Goal: Information Seeking & Learning: Understand process/instructions

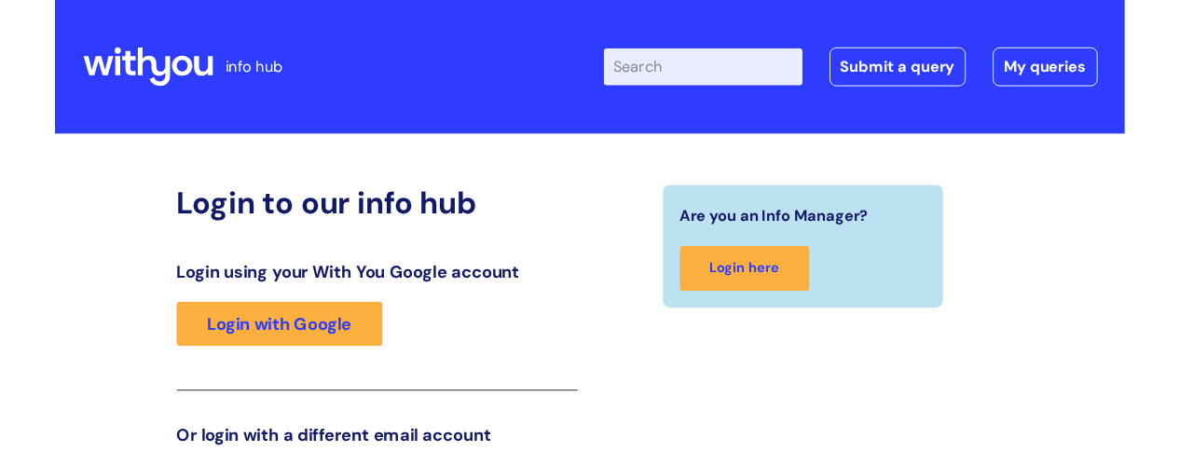
scroll to position [309, 0]
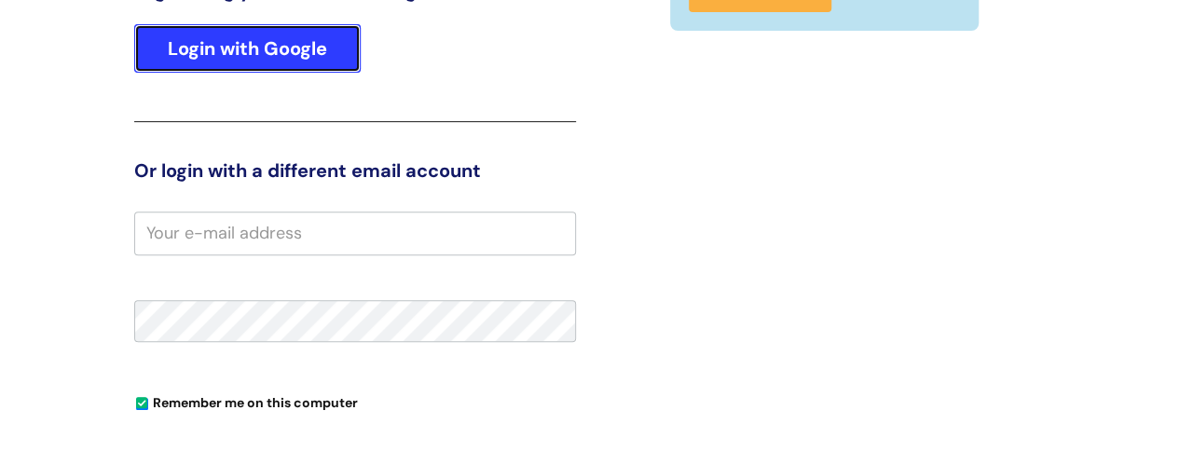
click at [240, 43] on link "Login with Google" at bounding box center [247, 48] width 227 height 48
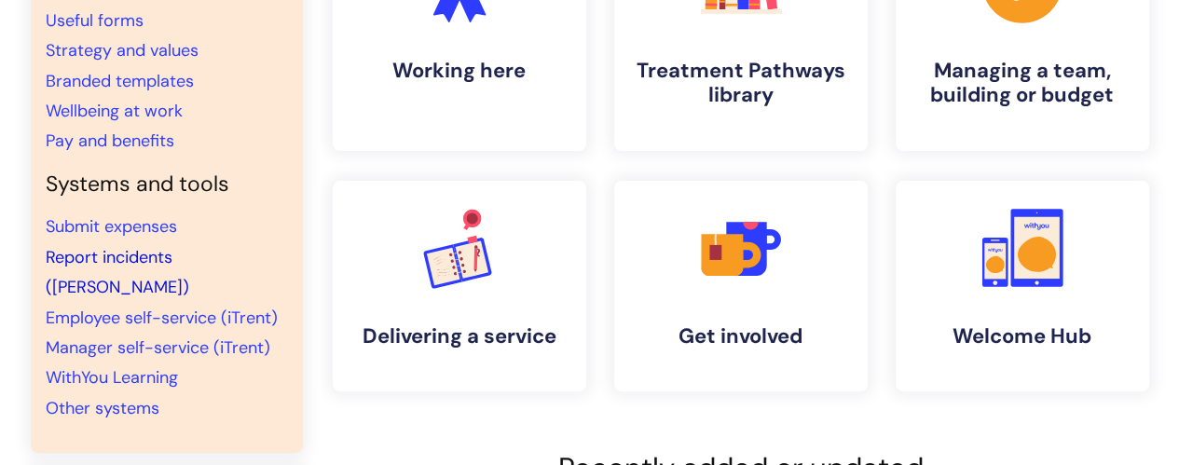
scroll to position [280, 0]
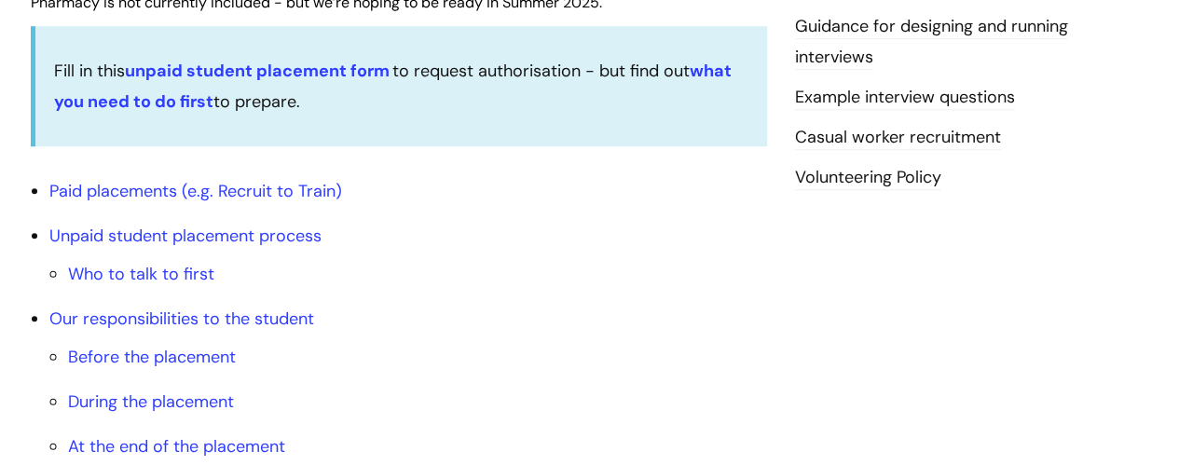
scroll to position [652, 0]
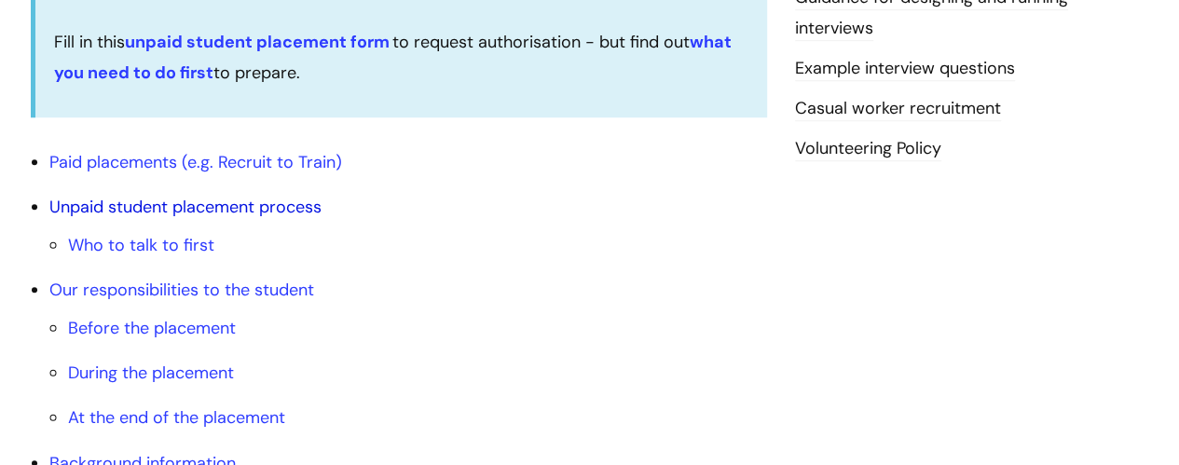
click at [264, 206] on link "Unpaid student placement process" at bounding box center [185, 207] width 272 height 22
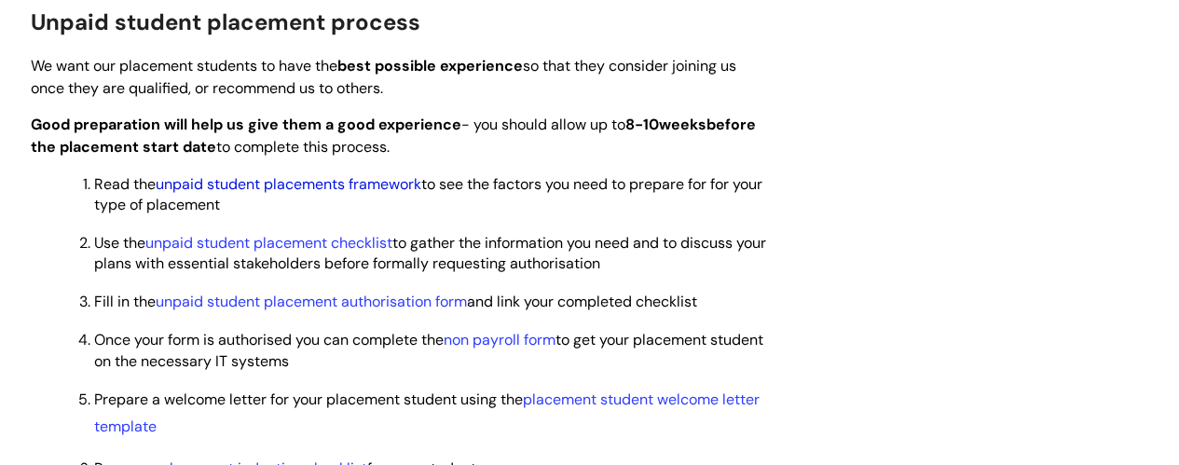
click at [332, 180] on link "unpaid student placements framework" at bounding box center [289, 184] width 266 height 20
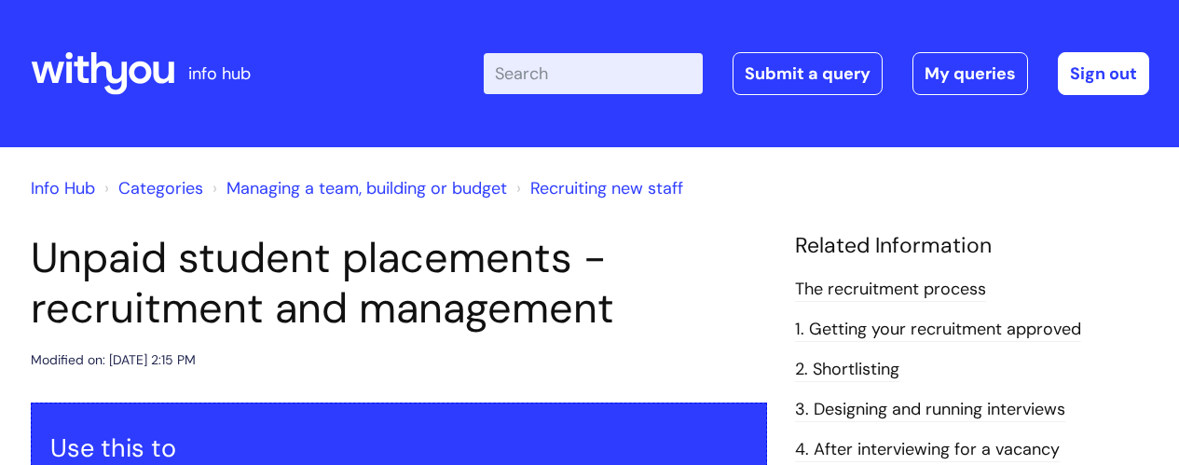
scroll to position [1406, 0]
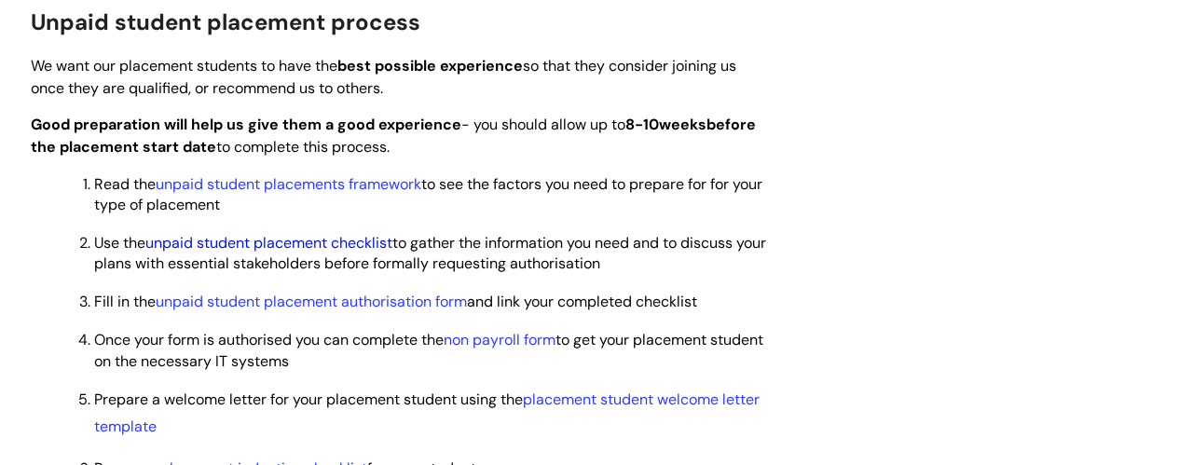
click at [322, 244] on link "unpaid student placement checklist" at bounding box center [268, 243] width 247 height 20
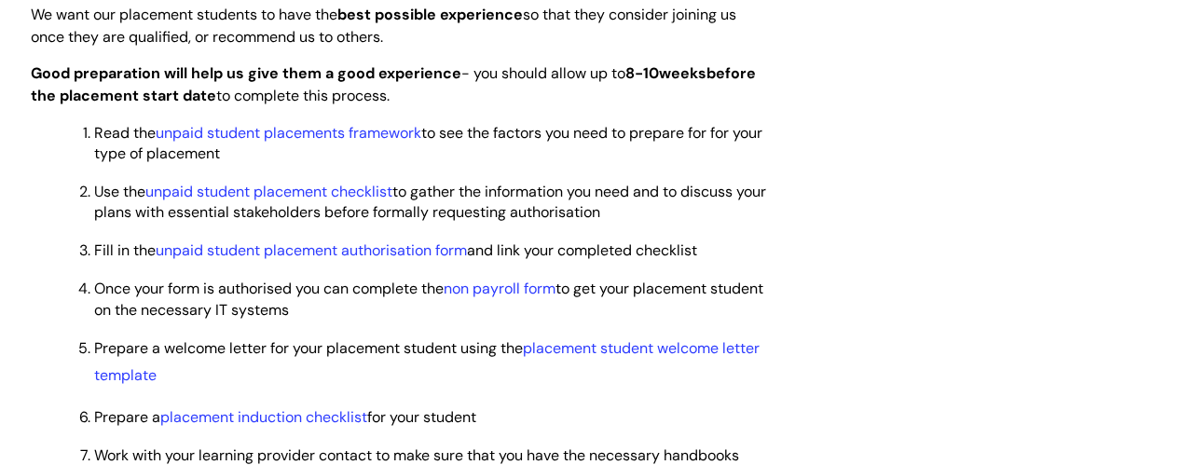
scroll to position [1499, 0]
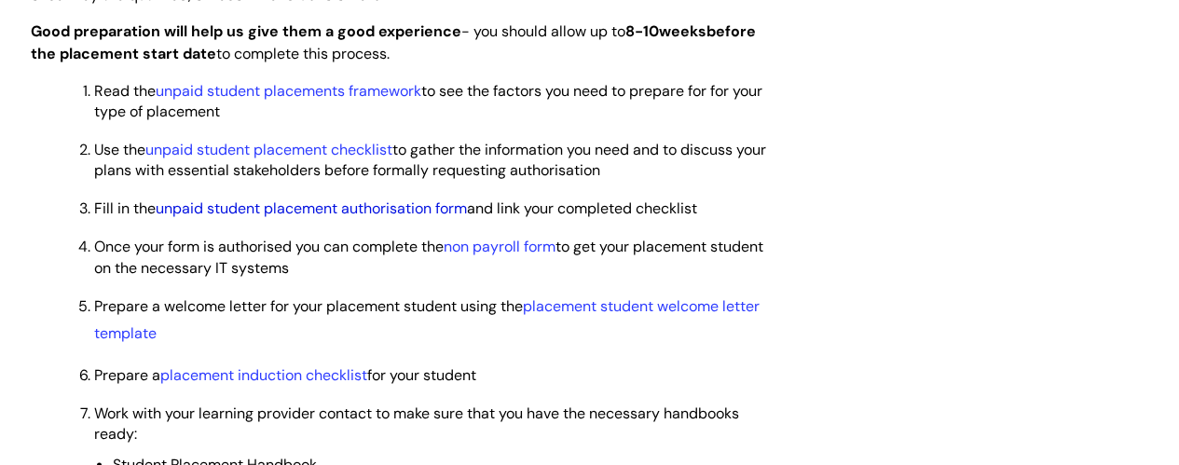
click at [347, 210] on link "unpaid student placement authorisation form" at bounding box center [311, 209] width 311 height 20
